Goal: Information Seeking & Learning: Learn about a topic

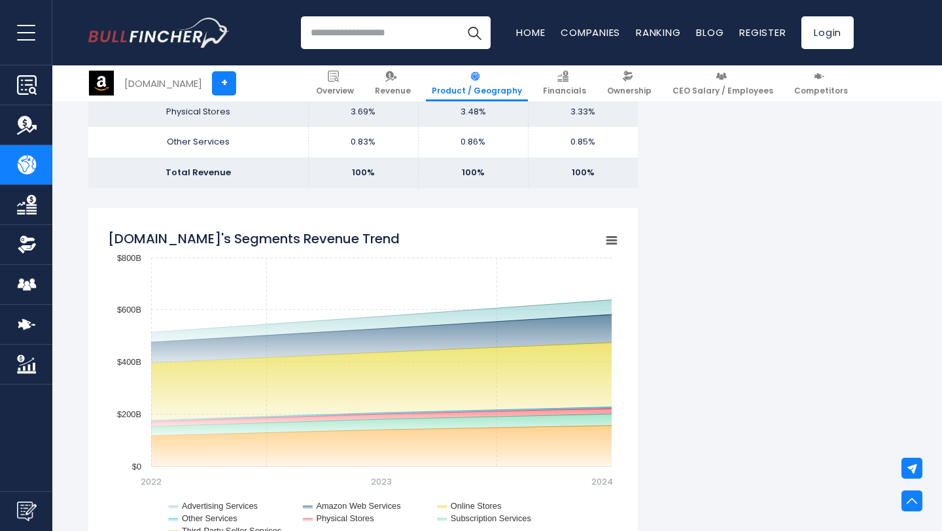
scroll to position [1059, 0]
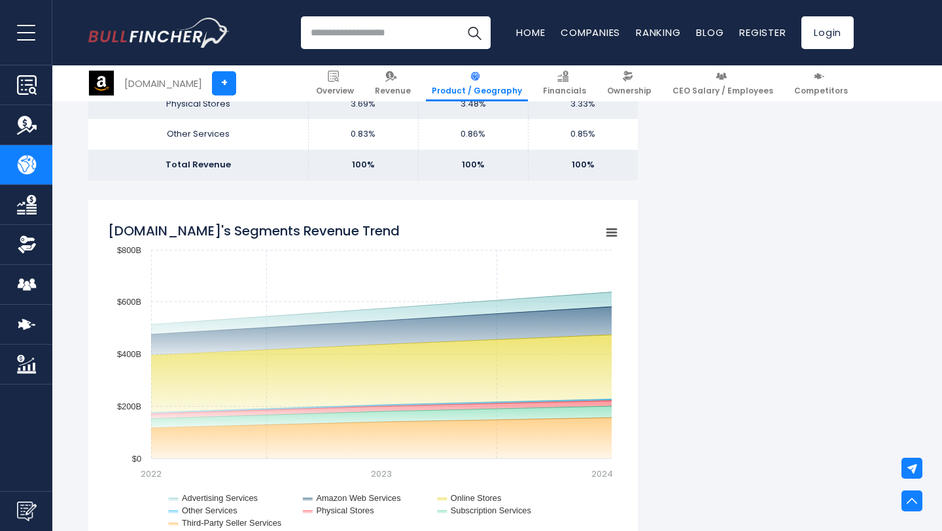
click at [611, 233] on icon "Amazon.com's Segments Revenue Trend" at bounding box center [611, 233] width 9 height 7
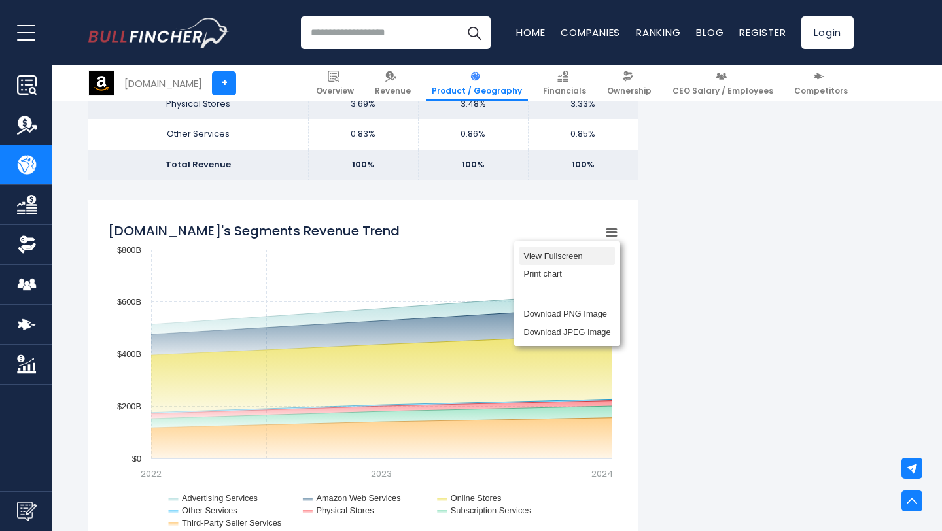
click at [564, 258] on li "View Fullscreen" at bounding box center [566, 256] width 95 height 18
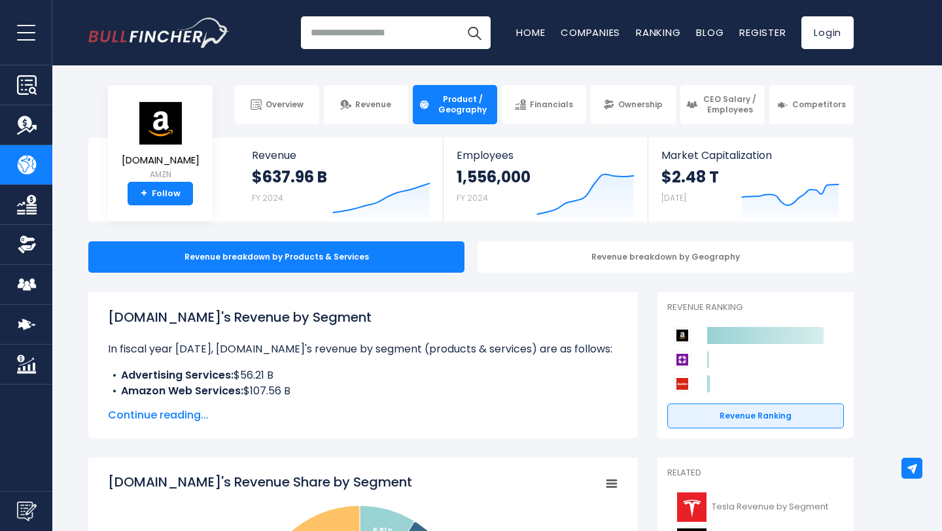
scroll to position [169, 0]
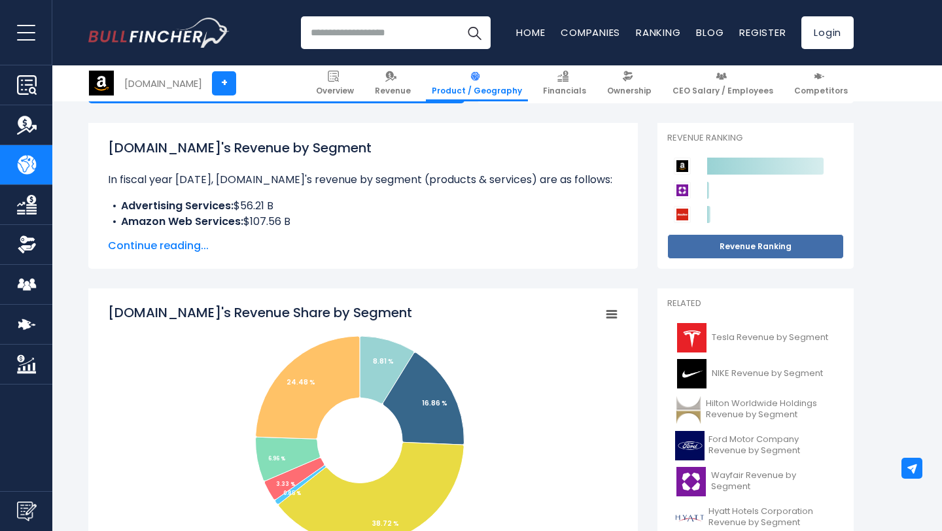
click at [740, 243] on link "Revenue Ranking" at bounding box center [755, 246] width 177 height 25
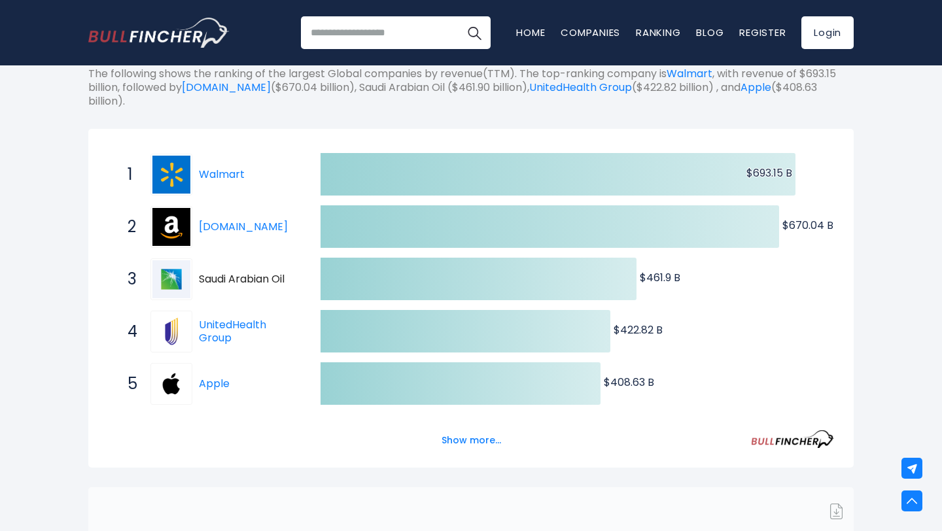
scroll to position [173, 0]
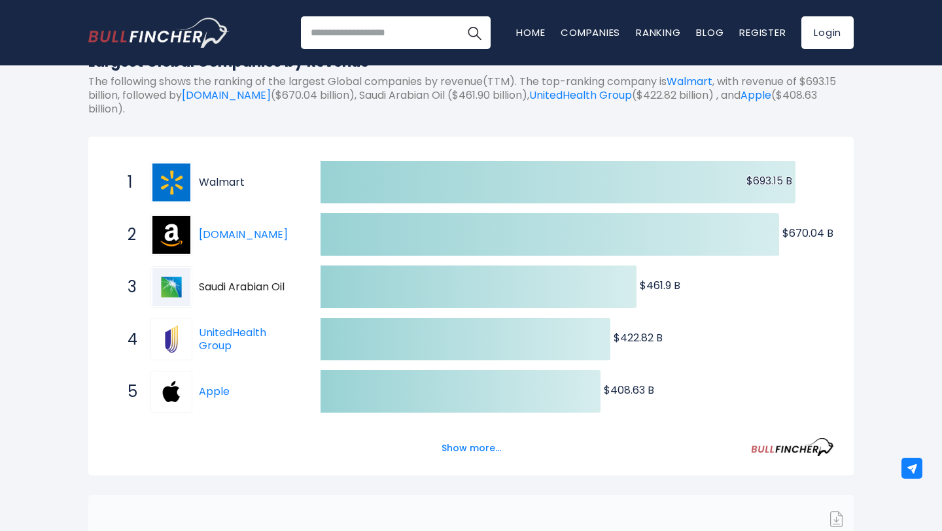
click at [213, 178] on link "Walmart" at bounding box center [222, 182] width 46 height 15
click at [462, 455] on button "Show more..." at bounding box center [471, 449] width 75 height 22
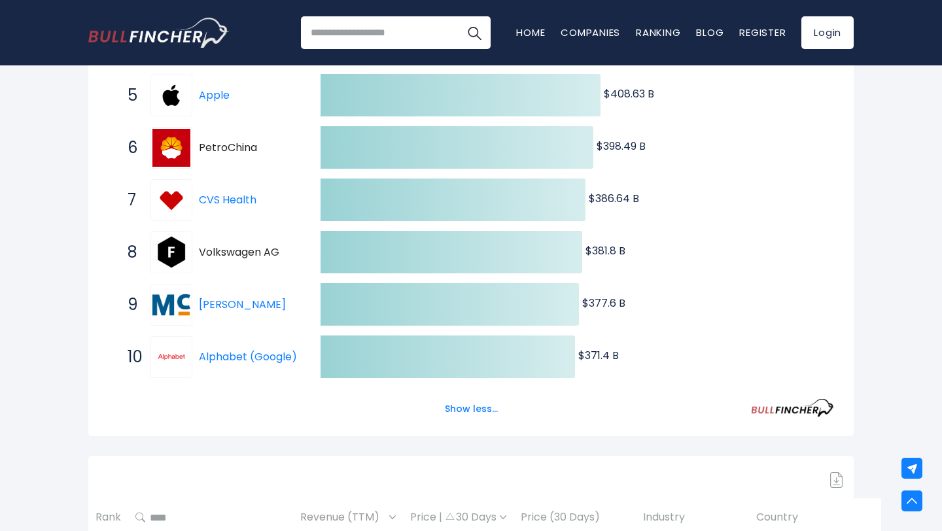
scroll to position [468, 0]
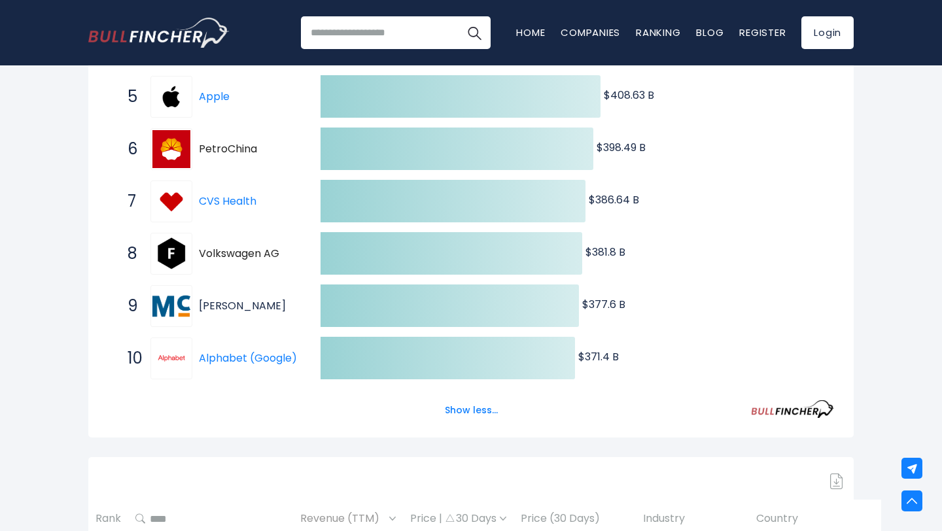
click at [240, 304] on link "McKesson" at bounding box center [242, 305] width 87 height 15
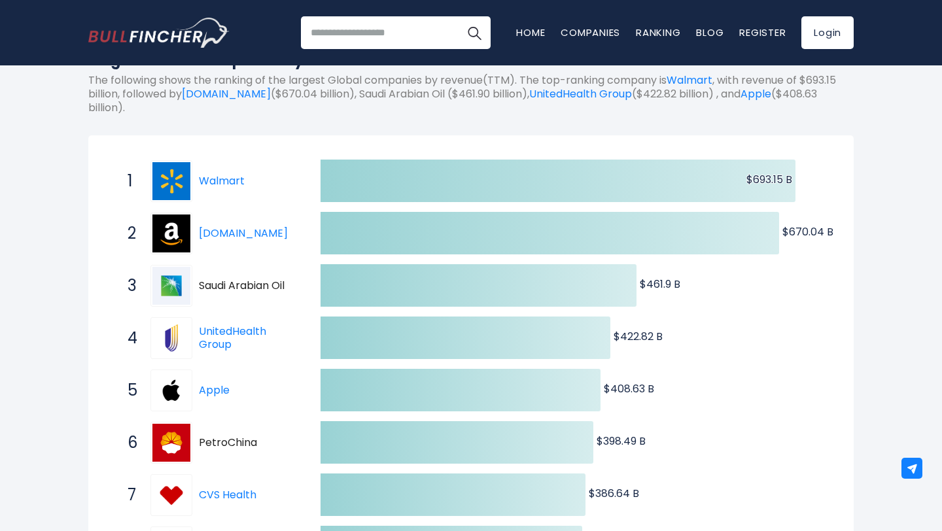
scroll to position [173, 0]
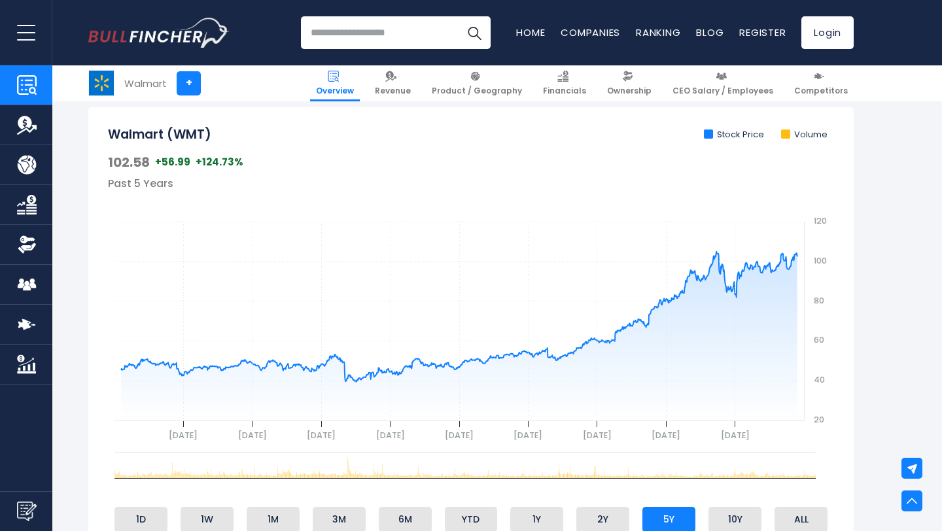
scroll to position [415, 0]
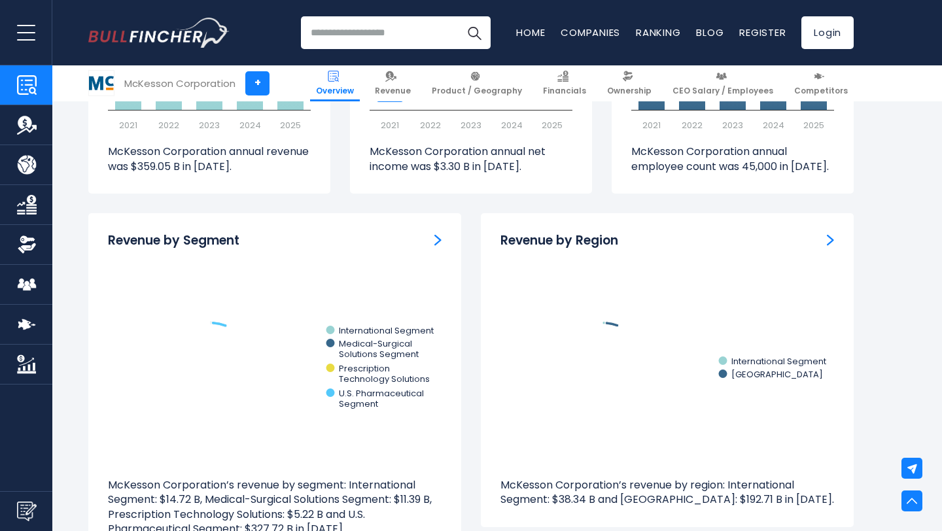
scroll to position [1154, 0]
